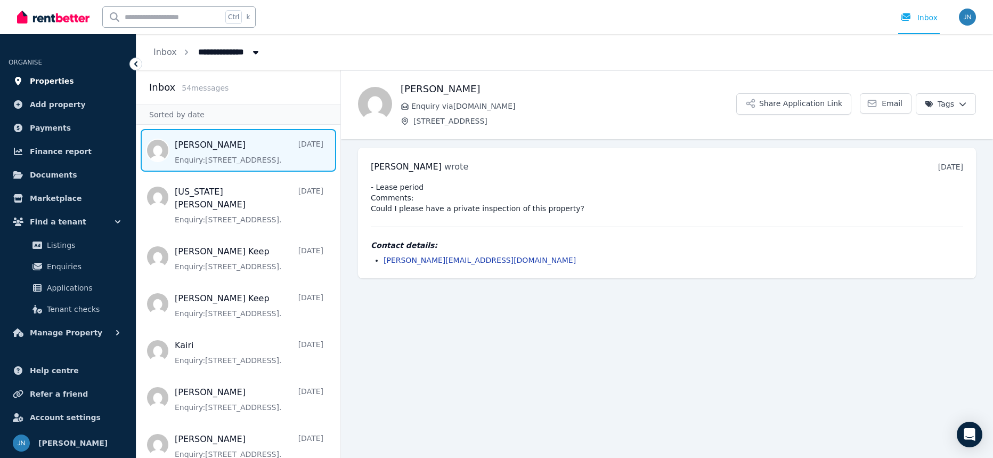
click at [45, 81] on span "Properties" at bounding box center [52, 81] width 44 height 13
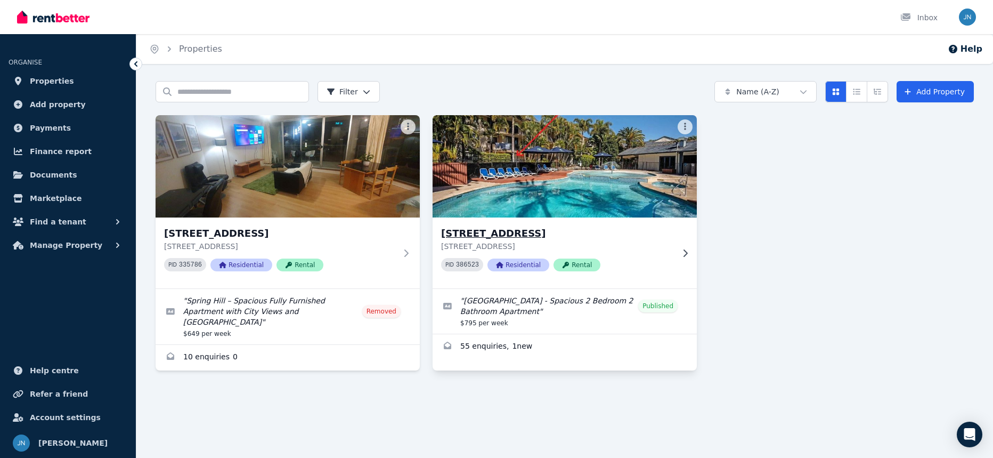
click at [621, 232] on h3 "[STREET_ADDRESS]" at bounding box center [557, 233] width 232 height 15
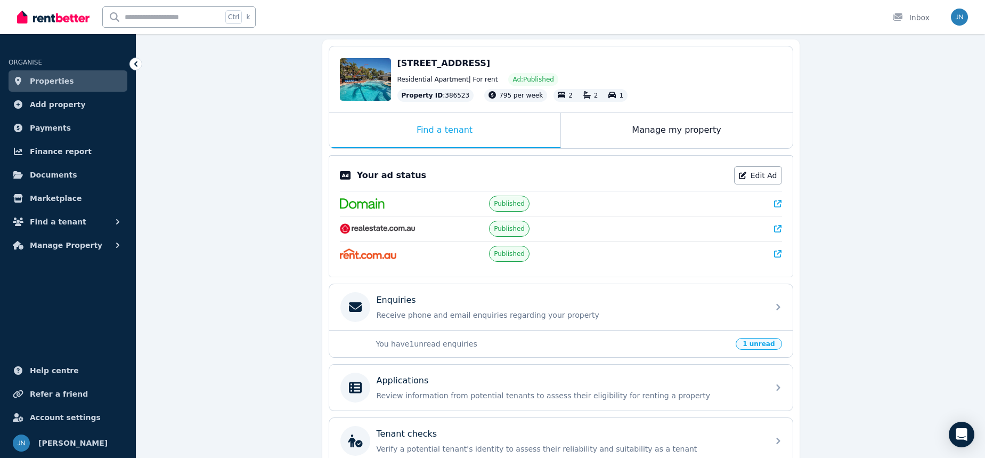
scroll to position [151, 0]
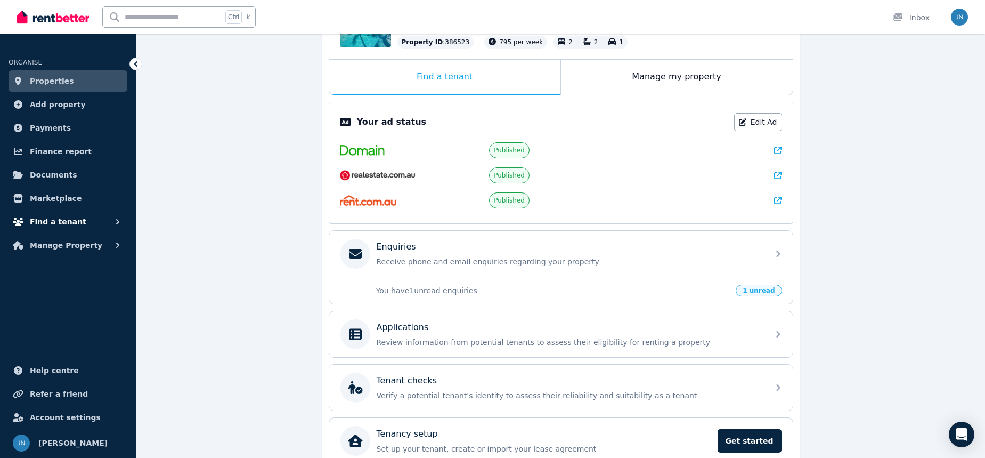
click at [113, 223] on icon "button" at bounding box center [117, 221] width 11 height 11
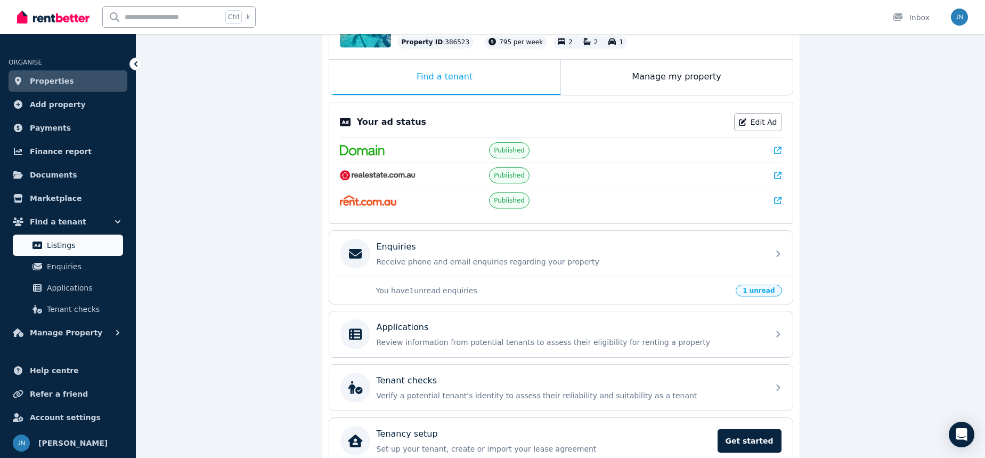
click at [71, 243] on span "Listings" at bounding box center [83, 245] width 72 height 13
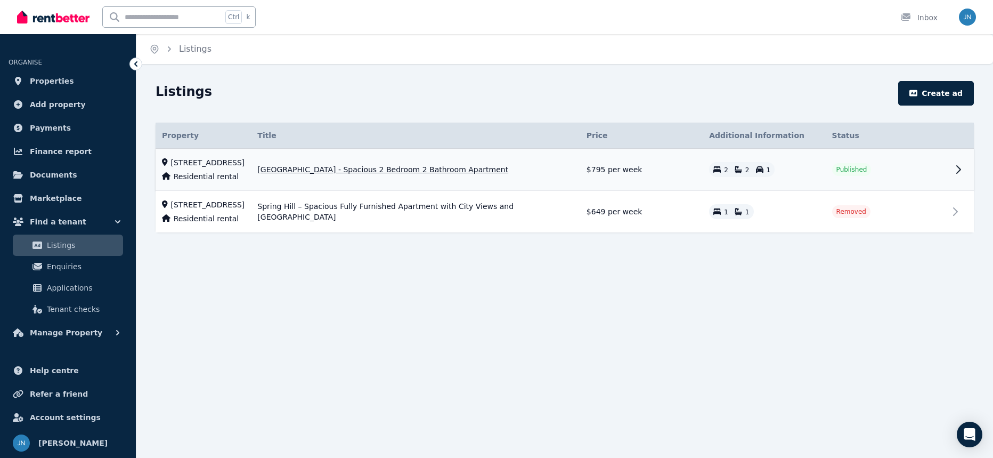
click at [400, 175] on span "[GEOGRAPHIC_DATA] - Spacious 2 Bedroom 2 Bathroom Apartment" at bounding box center [382, 169] width 251 height 11
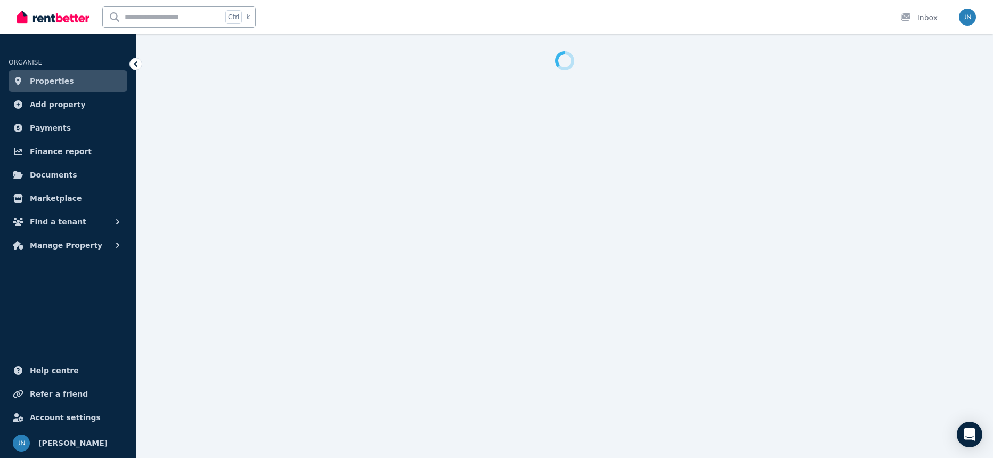
select select "***"
select select "**********"
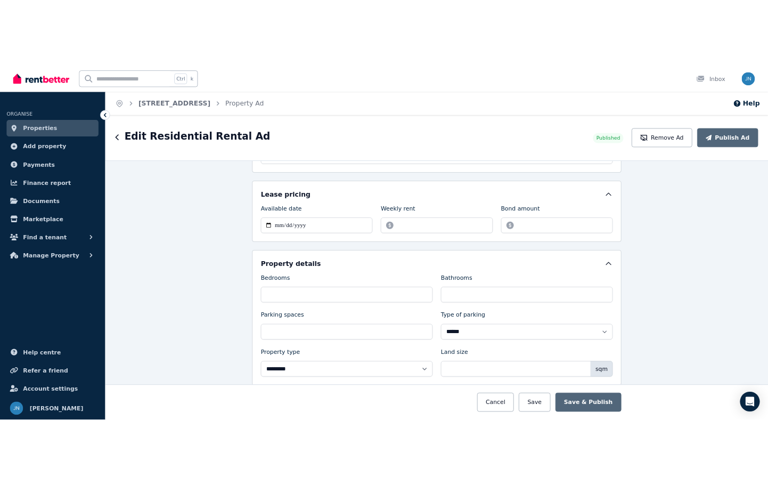
scroll to position [320, 0]
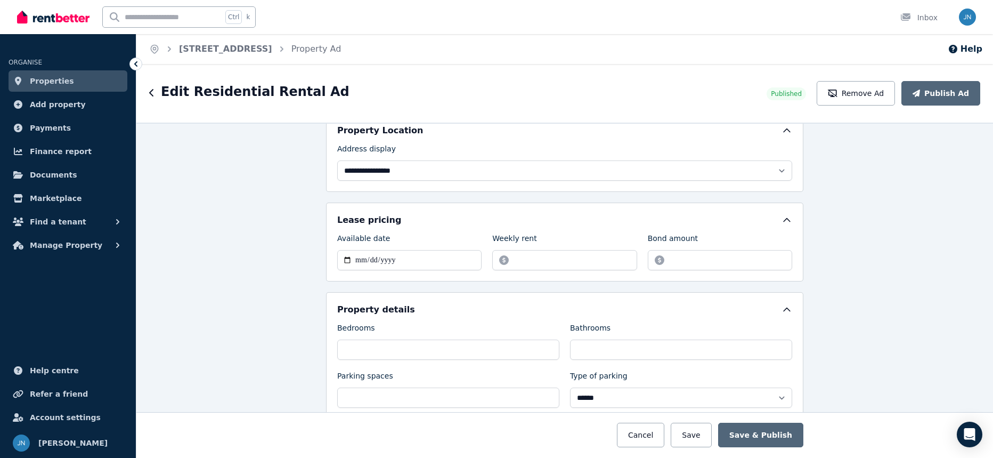
click at [55, 85] on span "Properties" at bounding box center [52, 81] width 44 height 13
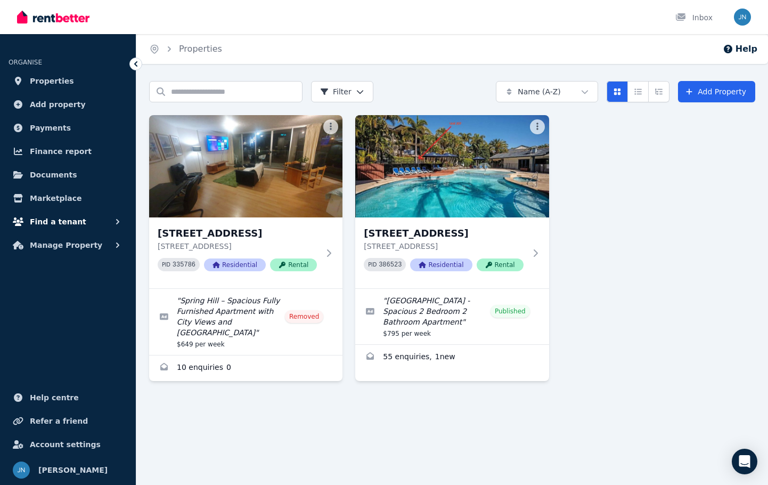
click at [66, 221] on span "Find a tenant" at bounding box center [58, 221] width 56 height 13
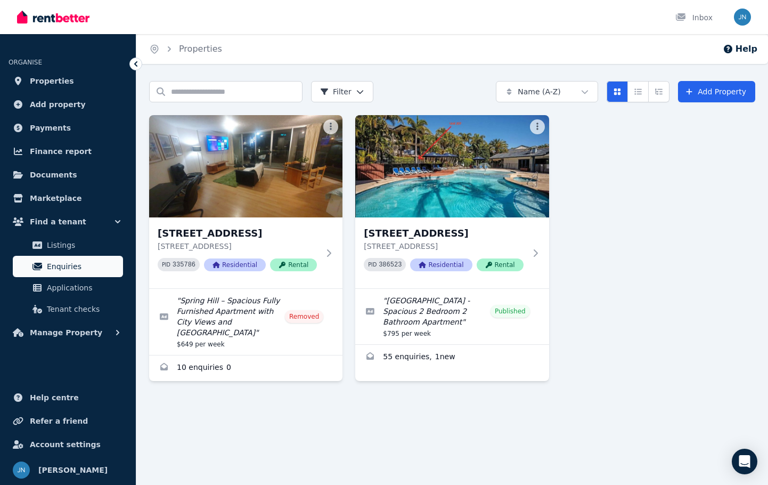
click at [71, 268] on span "Enquiries" at bounding box center [83, 266] width 72 height 13
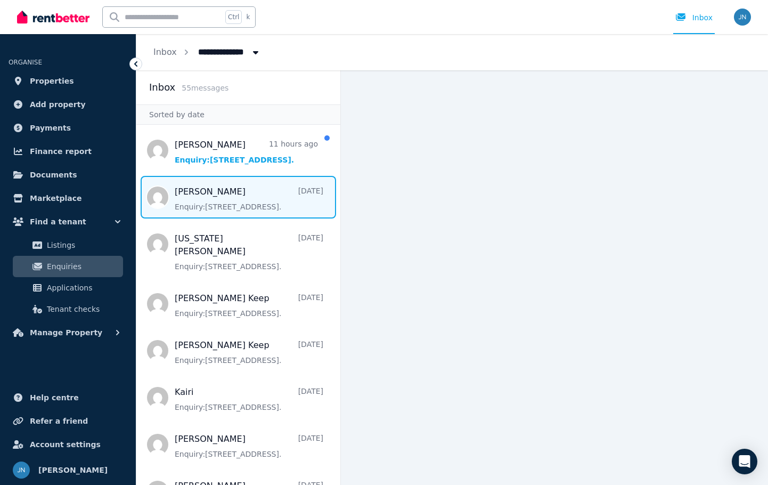
click at [244, 196] on span "Message list" at bounding box center [238, 197] width 204 height 43
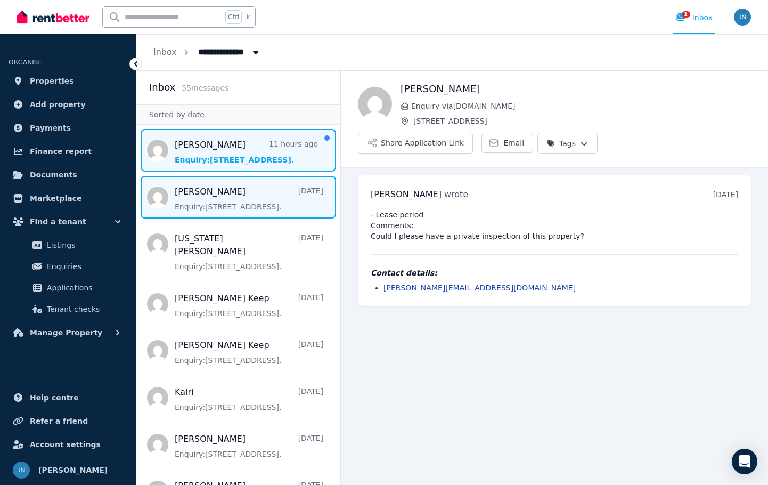
click at [256, 159] on span "Message list" at bounding box center [238, 150] width 204 height 43
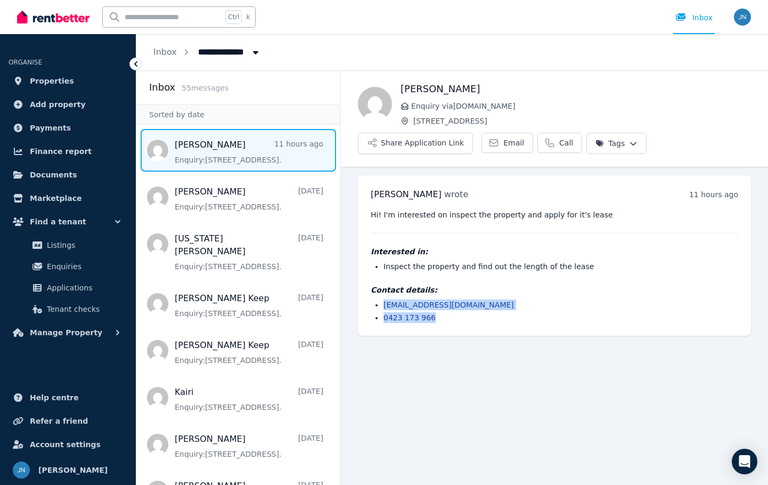
drag, startPoint x: 440, startPoint y: 318, endPoint x: 380, endPoint y: 305, distance: 60.5
click at [380, 305] on ul "[EMAIL_ADDRESS][DOMAIN_NAME] 0423 173 966" at bounding box center [555, 310] width 368 height 23
copy ul "[EMAIL_ADDRESS][DOMAIN_NAME] 0423 173 966"
